Goal: Transaction & Acquisition: Purchase product/service

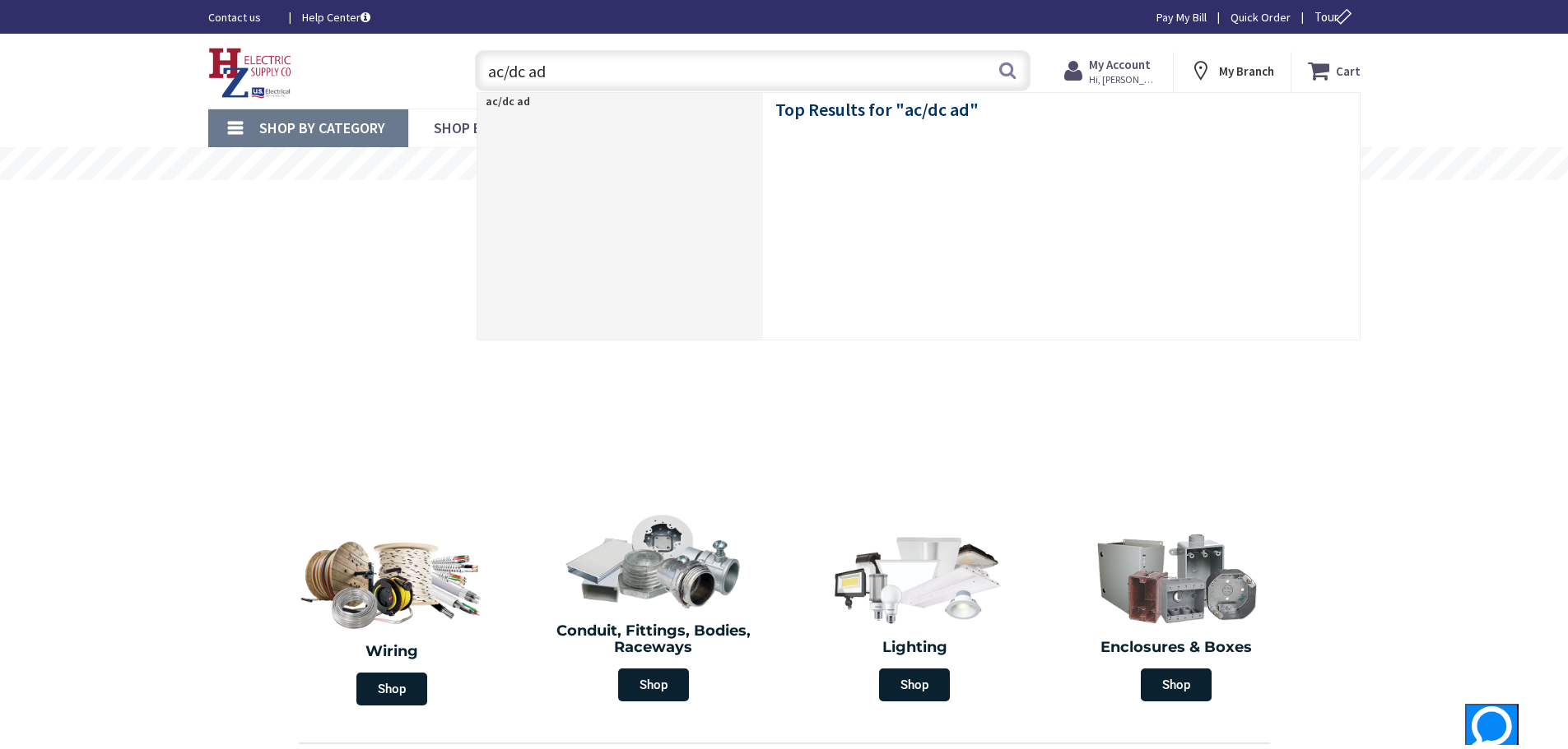
type input "ac/dc ada"
type input "[GEOGRAPHIC_DATA], [STREET_ADDRESS][PERSON_NAME]"
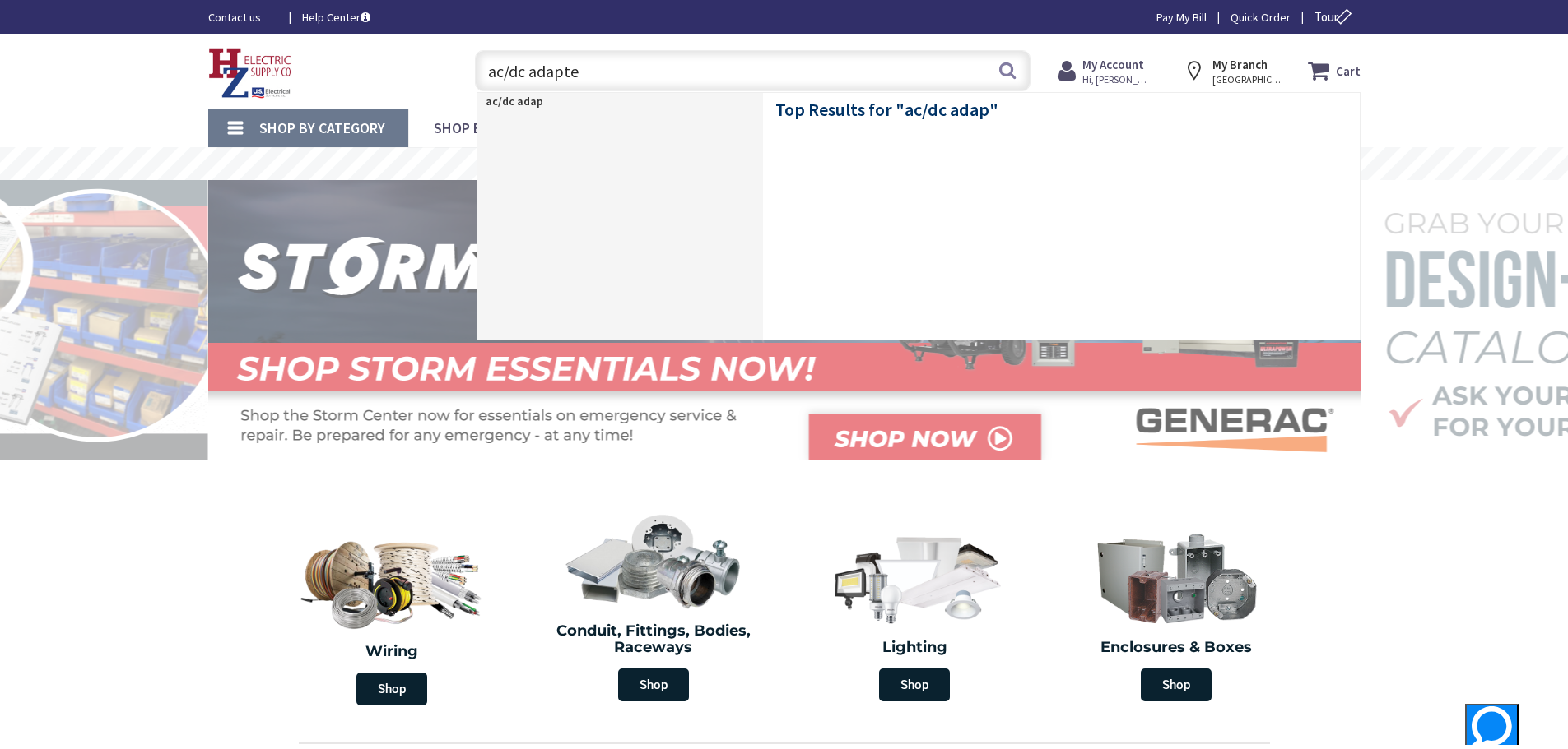
type input "ac/dc adapter"
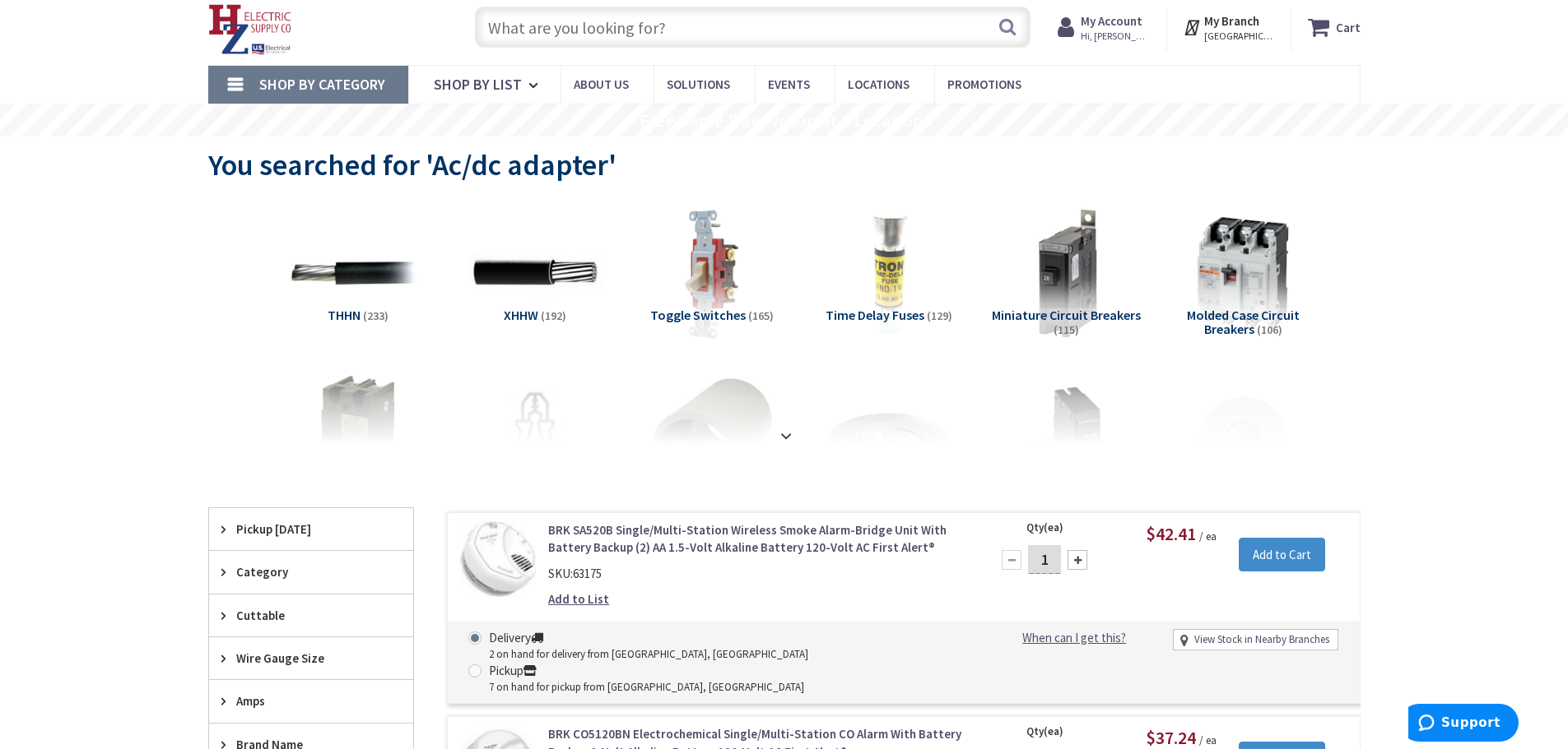
scroll to position [82, 0]
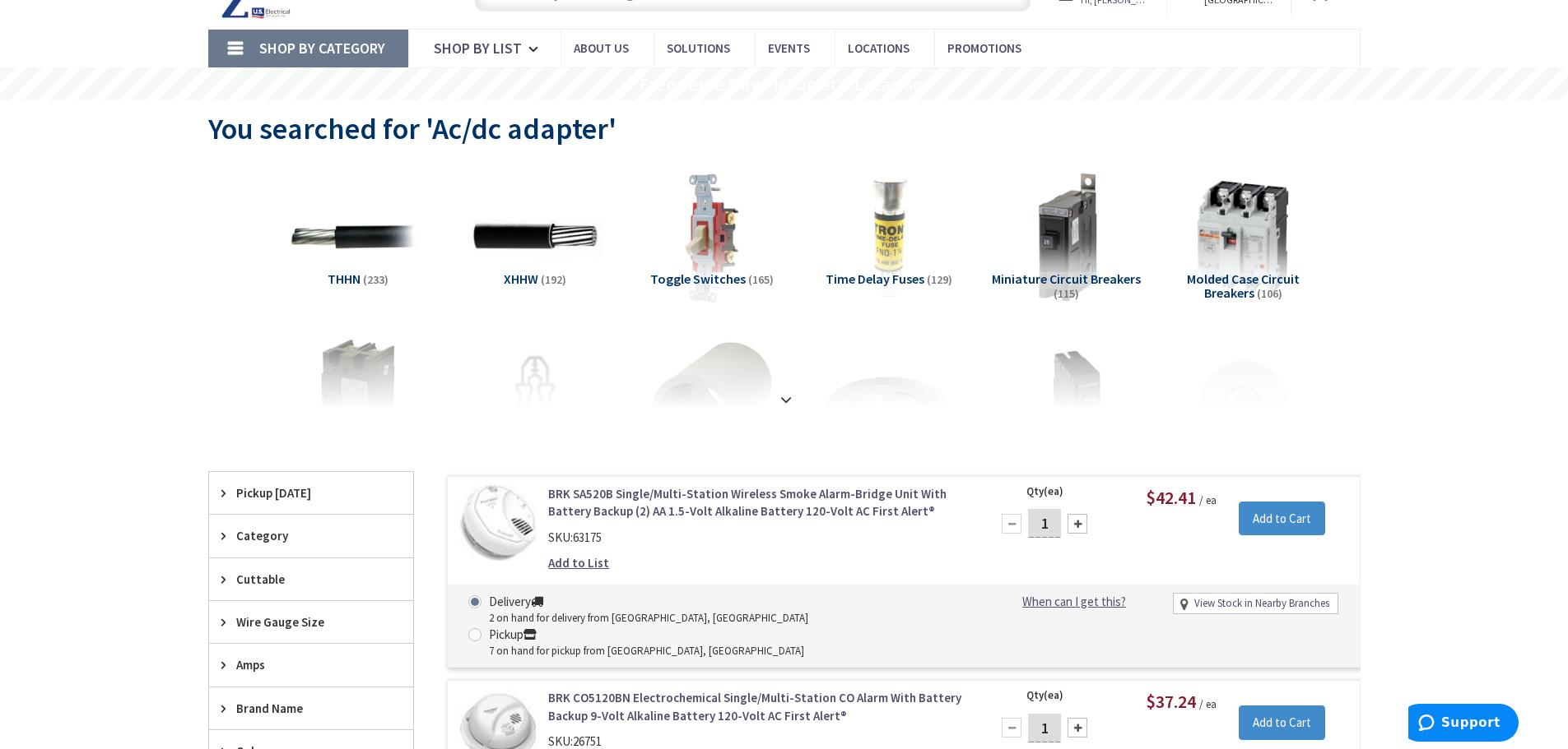
click at [784, 406] on strong at bounding box center [786, 400] width 20 height 18
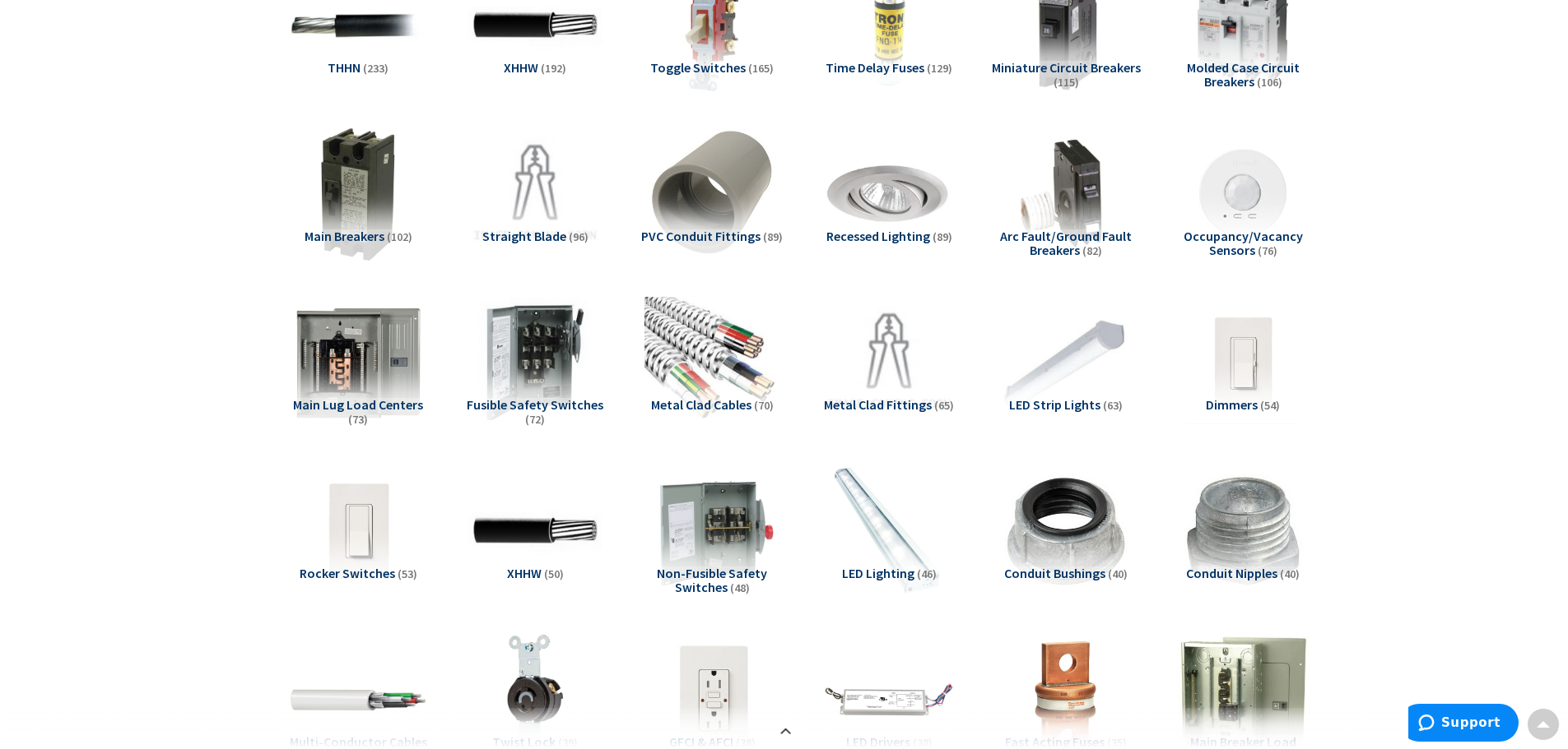
scroll to position [0, 0]
